Goal: Find contact information: Find contact information

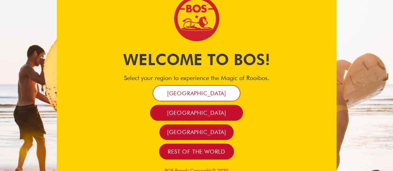
click at [193, 90] on span "[GEOGRAPHIC_DATA]" at bounding box center [196, 93] width 59 height 7
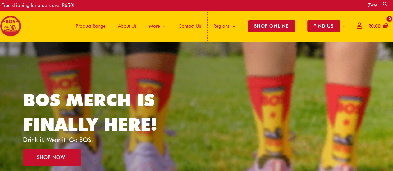
click at [185, 25] on span "Contact Us" at bounding box center [189, 26] width 23 height 19
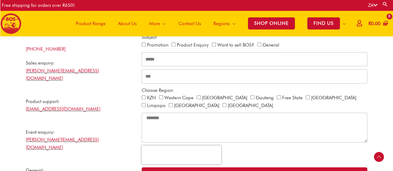
scroll to position [170, 0]
